Goal: Understand process/instructions: Learn how to perform a task or action

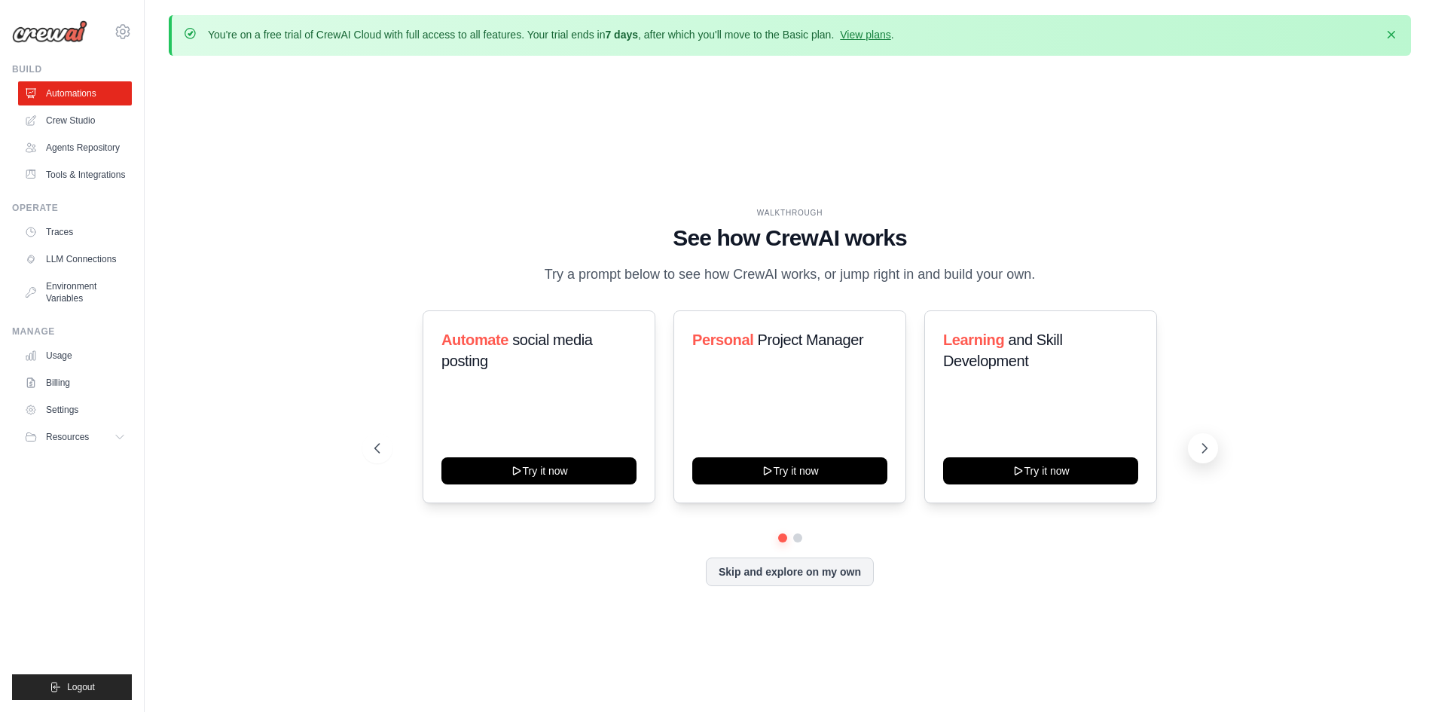
click at [1203, 444] on icon at bounding box center [1205, 448] width 5 height 9
click at [1198, 445] on icon at bounding box center [1204, 448] width 15 height 15
click at [374, 447] on icon at bounding box center [375, 448] width 15 height 15
click at [1209, 448] on icon at bounding box center [1204, 448] width 15 height 15
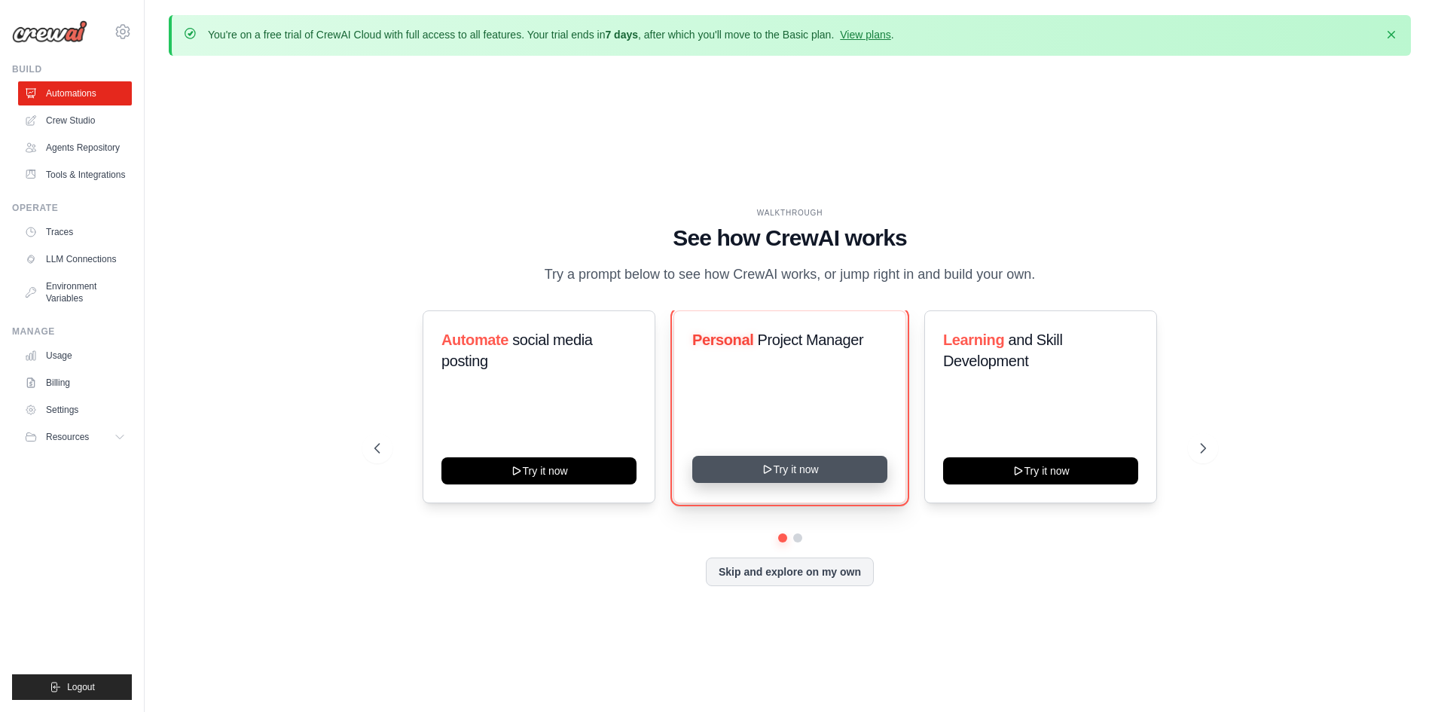
click at [814, 469] on button "Try it now" at bounding box center [789, 469] width 195 height 27
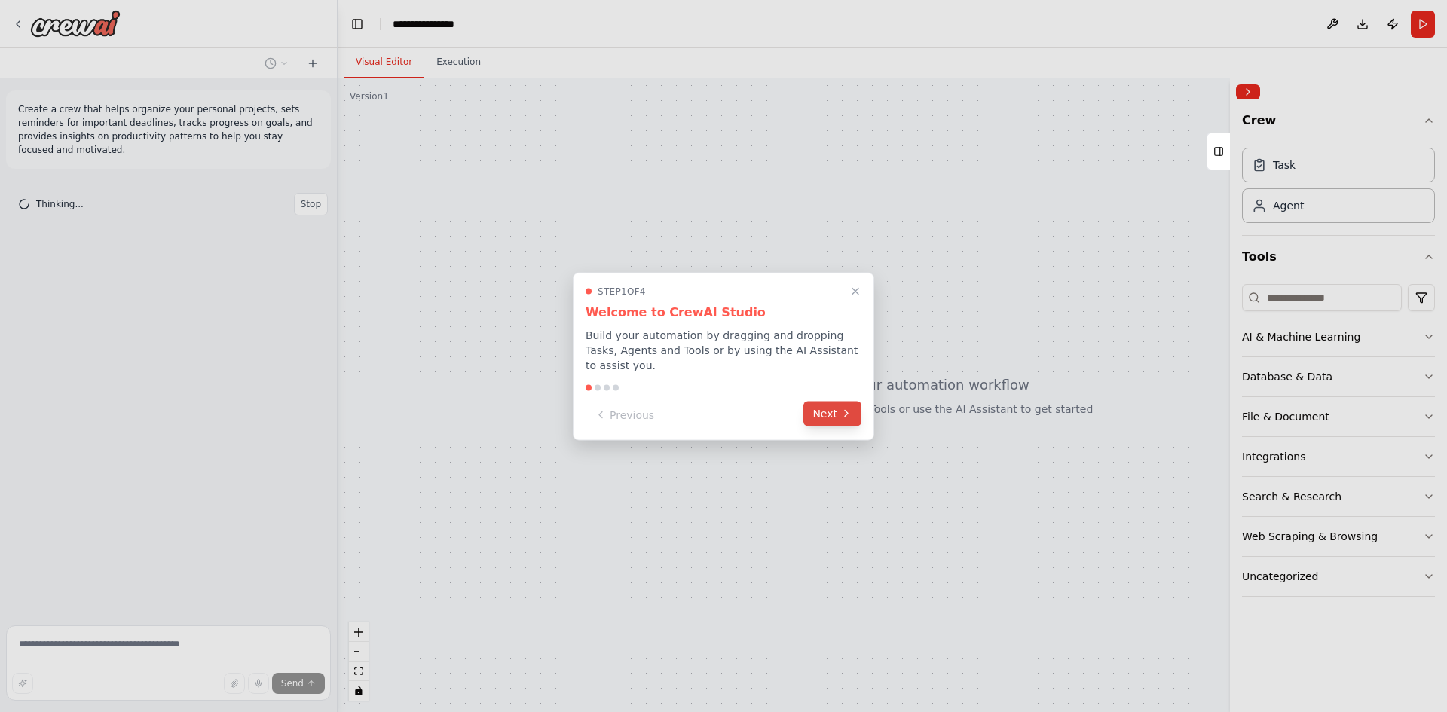
click at [832, 404] on button "Next" at bounding box center [832, 413] width 58 height 25
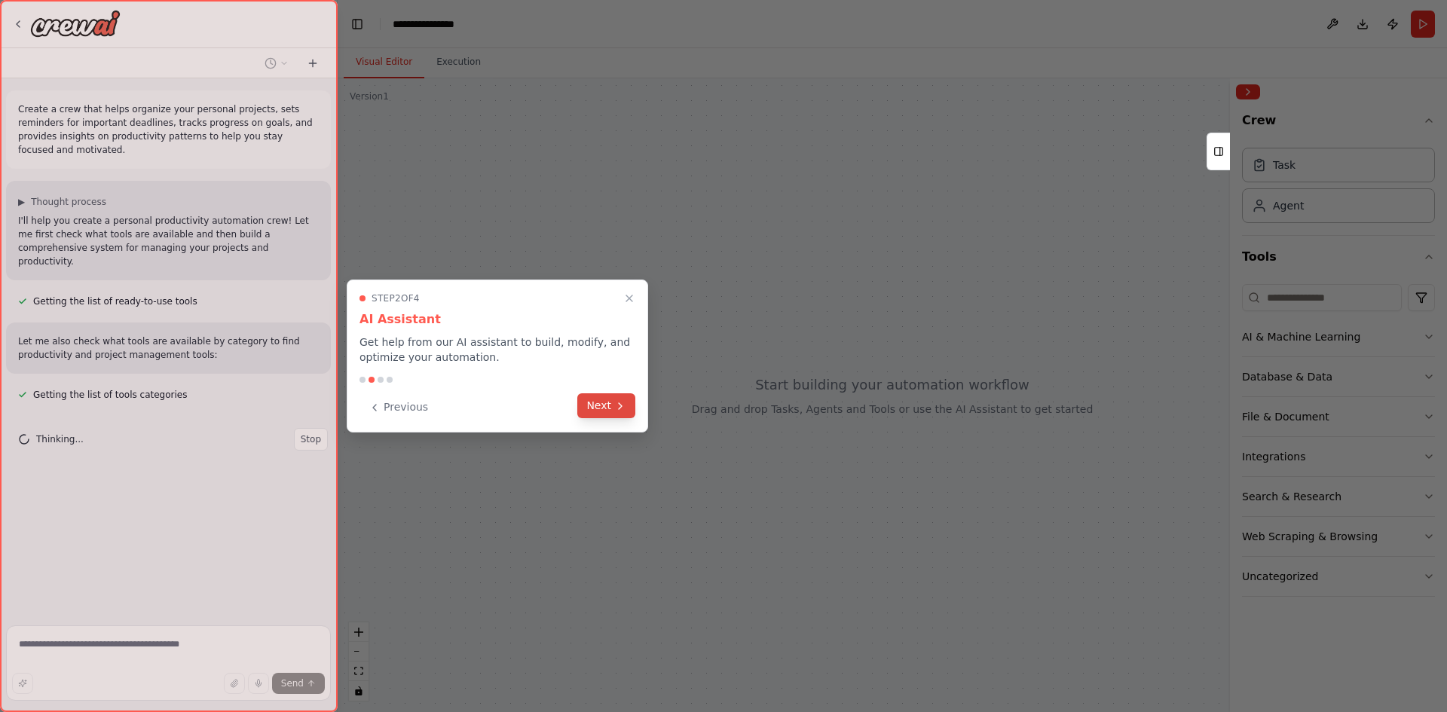
click at [610, 405] on button "Next" at bounding box center [606, 405] width 58 height 25
